Goal: Task Accomplishment & Management: Manage account settings

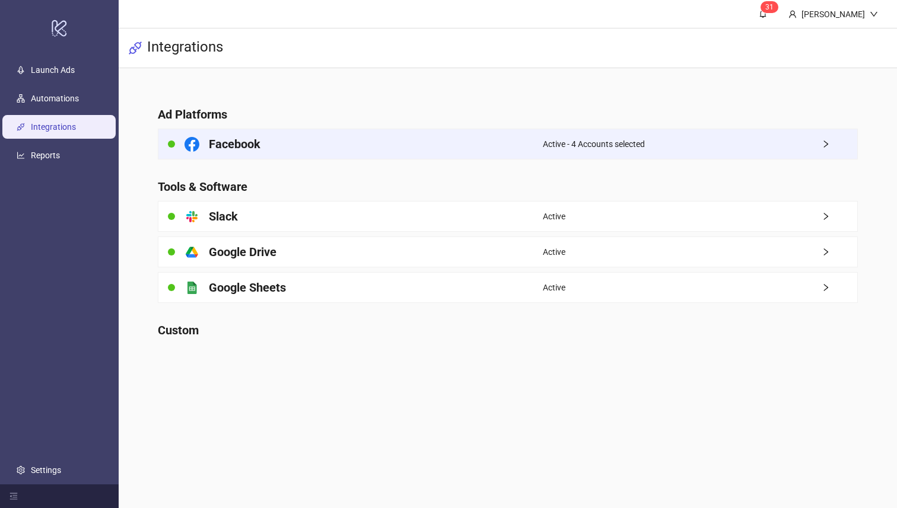
click at [306, 144] on div "Facebook" at bounding box center [350, 144] width 384 height 30
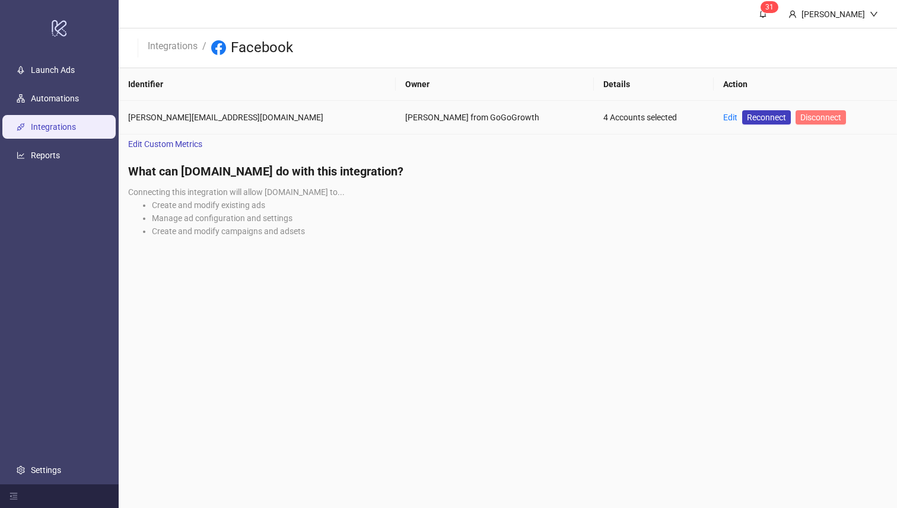
click at [800, 117] on span "Disconnect" at bounding box center [820, 117] width 41 height 9
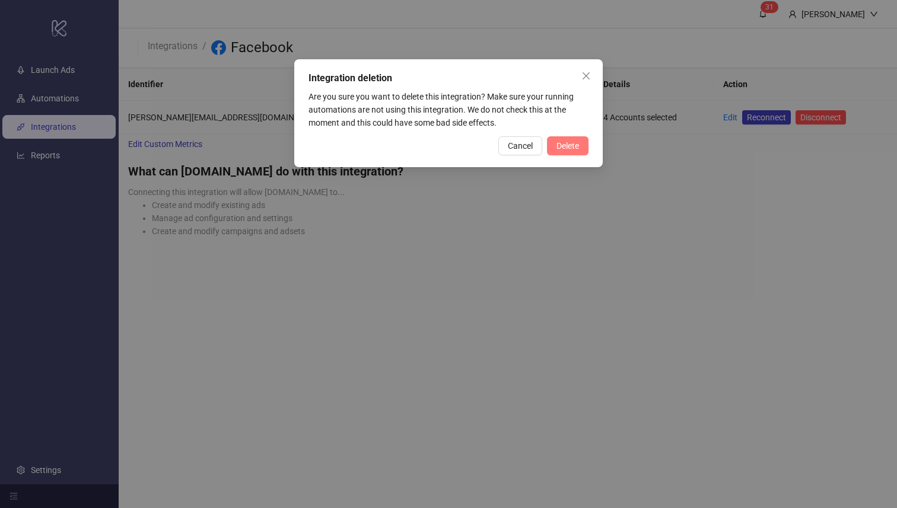
click at [571, 145] on span "Delete" at bounding box center [567, 145] width 23 height 9
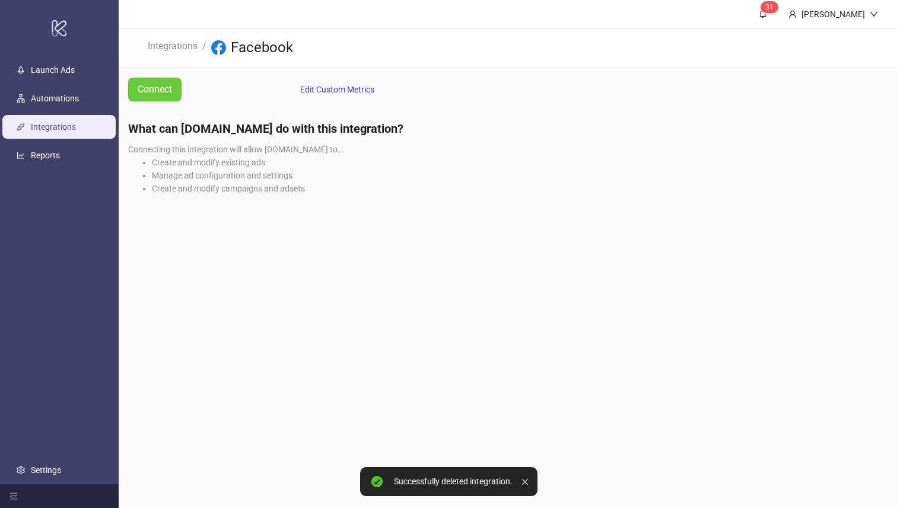
click at [163, 85] on span "Connect" at bounding box center [155, 89] width 34 height 15
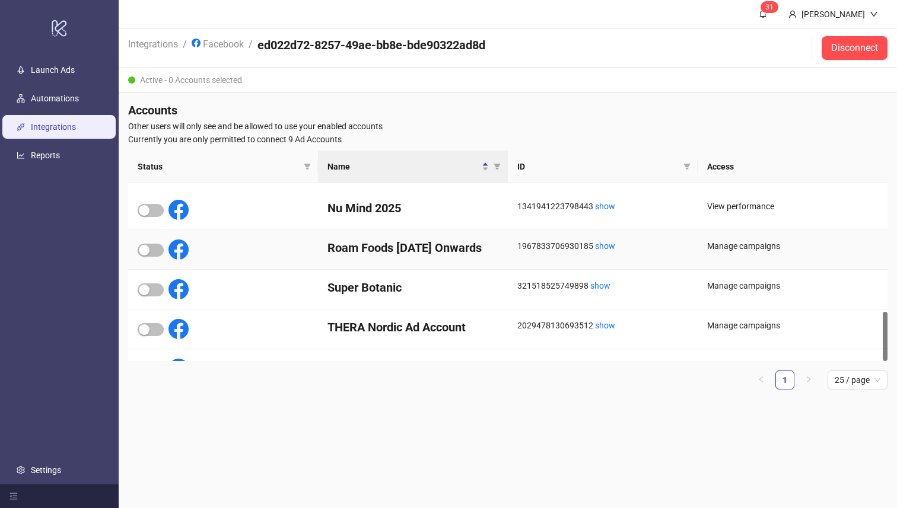
scroll to position [458, 0]
